Goal: Find specific page/section: Find specific page/section

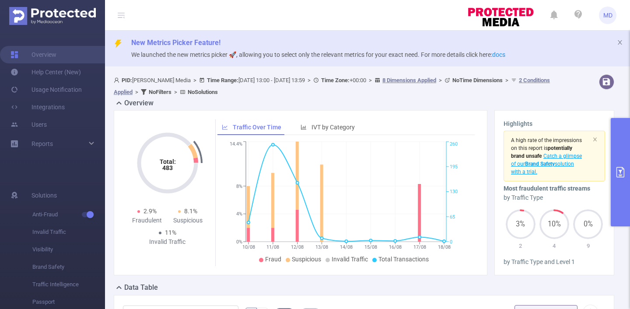
scroll to position [0, 20]
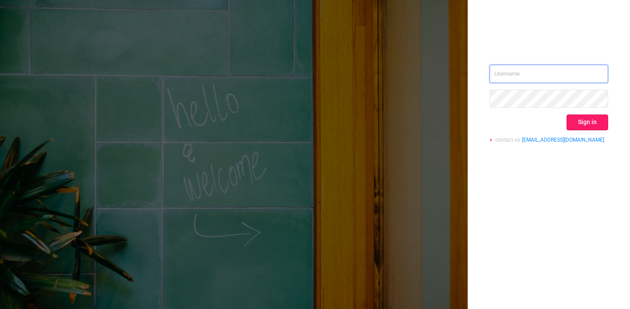
type input "[PERSON_NAME][EMAIL_ADDRESS][DOMAIN_NAME]"
click at [597, 125] on button "Sign in" at bounding box center [588, 123] width 42 height 16
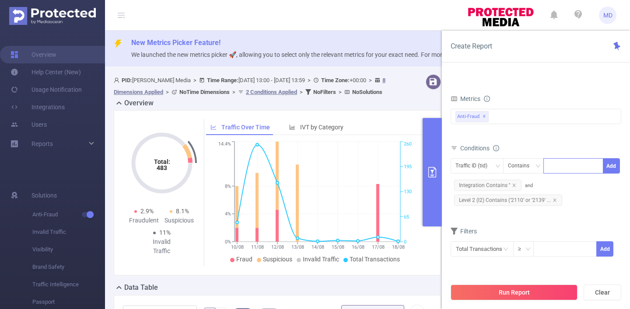
click at [564, 167] on div at bounding box center [573, 166] width 50 height 14
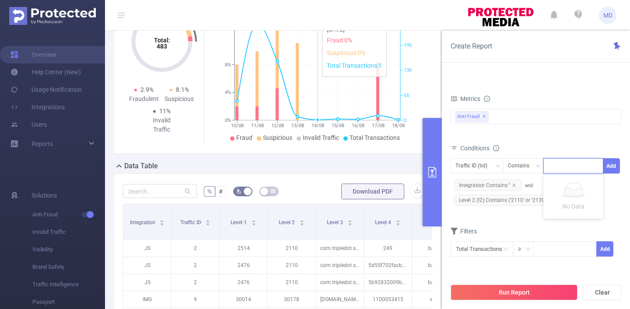
scroll to position [178, 0]
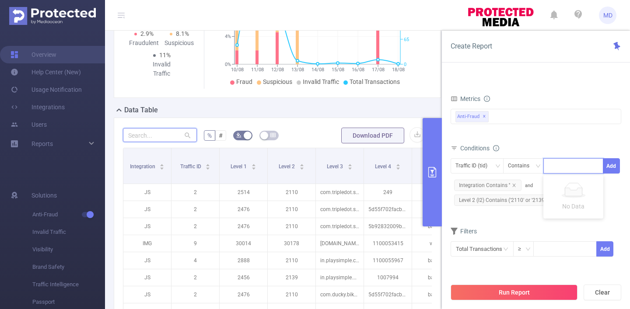
click at [149, 133] on input "text" at bounding box center [160, 135] width 74 height 14
click at [467, 294] on button "Run Report" at bounding box center [514, 293] width 127 height 16
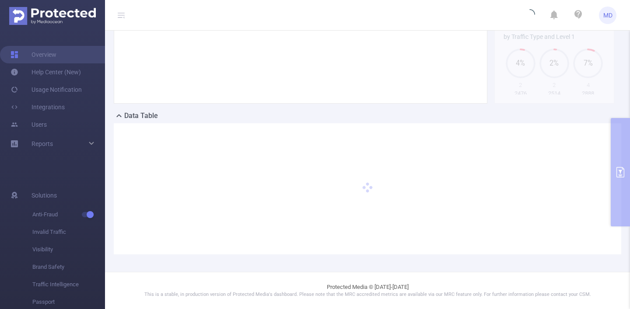
scroll to position [172, 0]
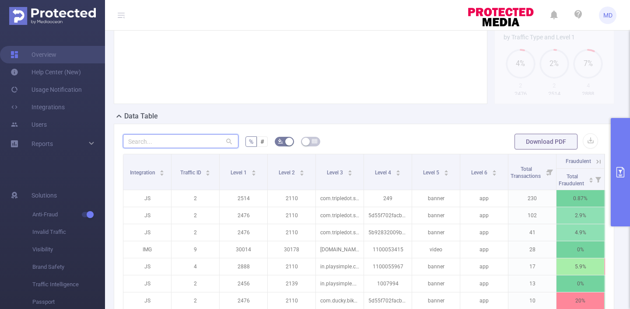
click at [150, 146] on input "text" at bounding box center [181, 141] width 116 height 14
paste input "2110"
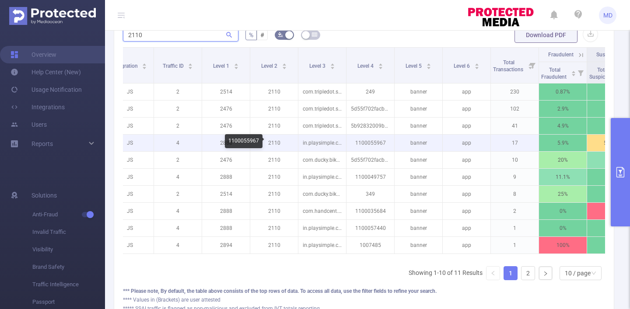
scroll to position [0, 17]
click at [371, 144] on p "1100055967" at bounding box center [371, 143] width 48 height 17
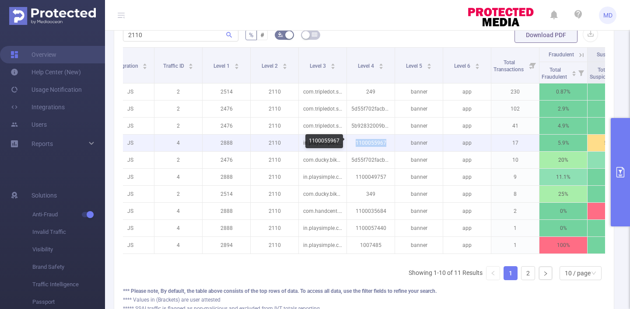
click at [371, 144] on p "1100055967" at bounding box center [371, 143] width 48 height 17
copy p "1100055967"
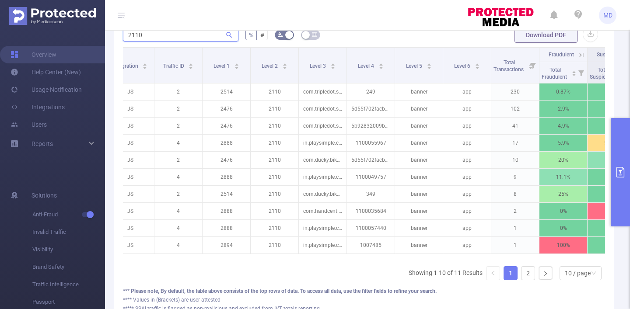
click at [137, 34] on input "2110" at bounding box center [181, 35] width 116 height 14
paste input "1100055967"
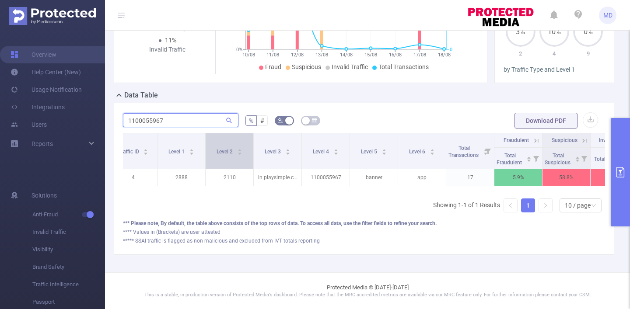
scroll to position [0, 98]
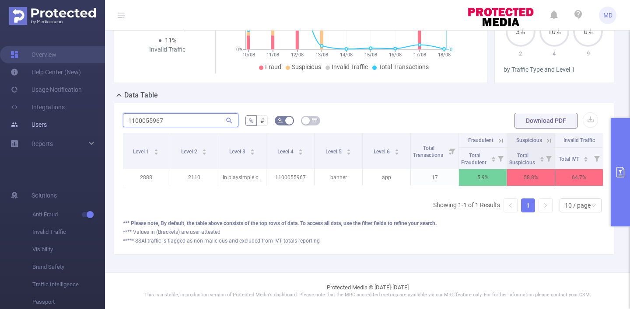
drag, startPoint x: 170, startPoint y: 120, endPoint x: 86, endPoint y: 119, distance: 84.5
click at [86, 120] on section "Overview Help Center (New) Usage Notification Integrations Users Reports Soluti…" at bounding box center [315, 154] width 630 height 309
paste input "2139"
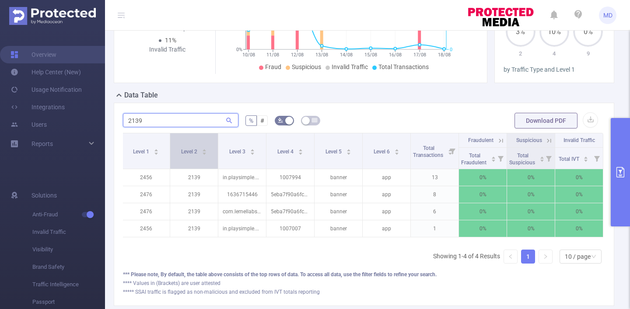
scroll to position [198, 0]
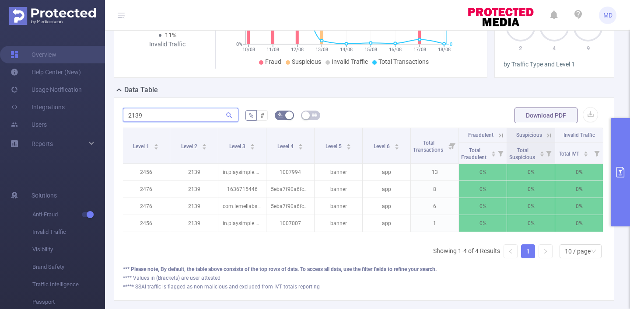
click at [133, 116] on input "2139" at bounding box center [181, 115] width 116 height 14
paste input "10"
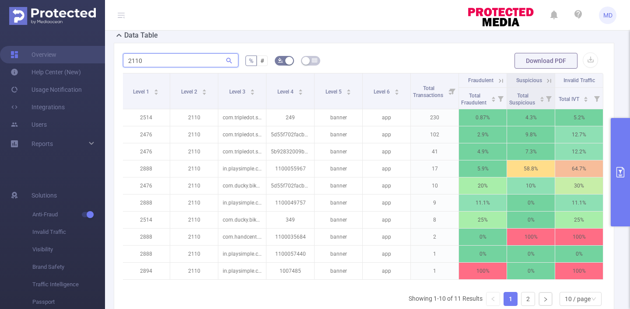
scroll to position [253, 0]
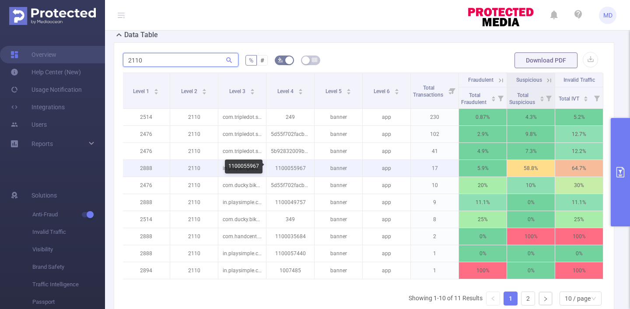
type input "2110"
click at [297, 169] on p "1100055967" at bounding box center [291, 168] width 48 height 17
copy p "1100055967"
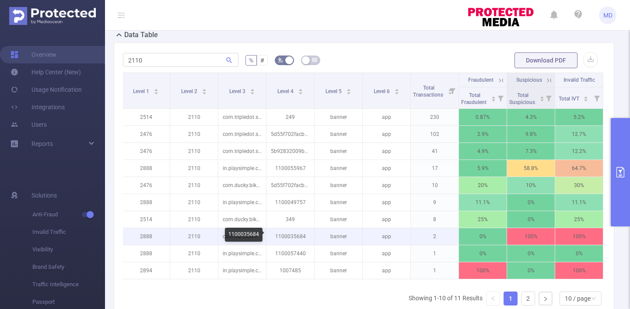
click at [291, 236] on p "1100035684" at bounding box center [291, 236] width 48 height 17
copy p "1100035684"
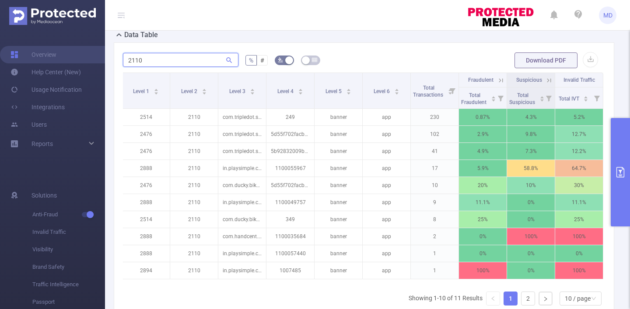
click at [200, 61] on input "2110" at bounding box center [181, 60] width 116 height 14
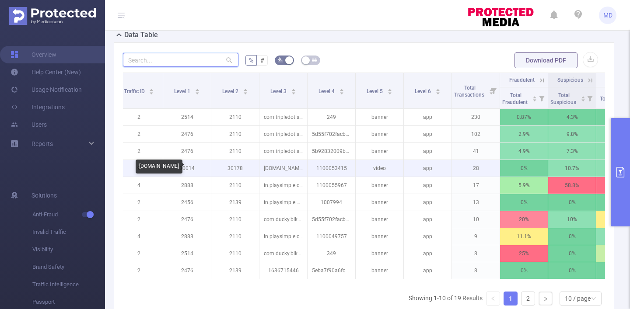
scroll to position [0, 46]
